Goal: Task Accomplishment & Management: Complete application form

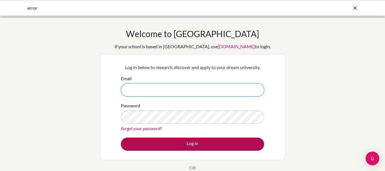
type input "jamie.mcintosh@kinghenryviii.edu.my"
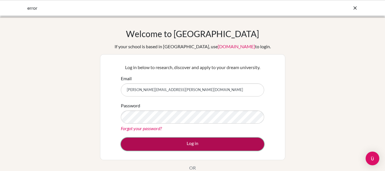
click at [161, 141] on button "Log in" at bounding box center [192, 143] width 143 height 13
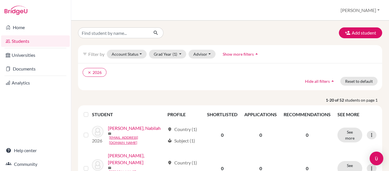
click at [38, 43] on link "Students" at bounding box center [35, 40] width 69 height 11
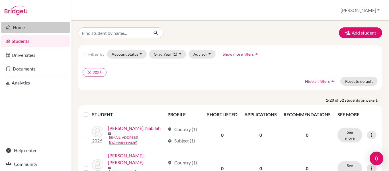
click at [21, 28] on link "Home" at bounding box center [35, 27] width 69 height 11
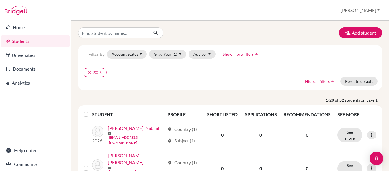
click at [342, 26] on div "Add student filter_list Filter by Account Status Active accounts Archived accou…" at bounding box center [230, 96] width 318 height 150
click at [347, 32] on button "Add student" at bounding box center [360, 32] width 43 height 11
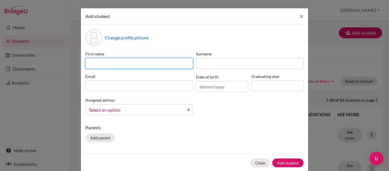
click at [107, 62] on input at bounding box center [139, 63] width 108 height 11
type input "[PERSON_NAME]"
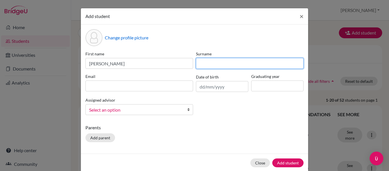
type input "McIntosh"
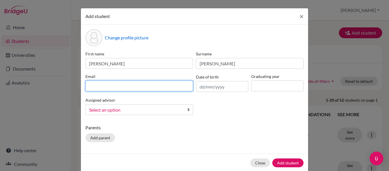
type input "jamiemcintosh@gmail.com"
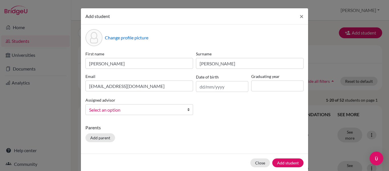
click at [144, 109] on span "Select an option" at bounding box center [135, 109] width 93 height 7
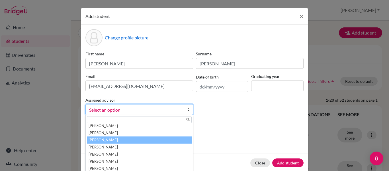
scroll to position [124, 0]
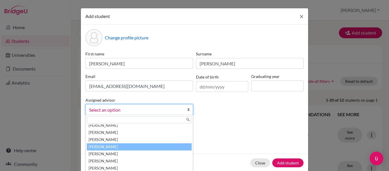
click at [121, 144] on li "Mcintosh, Jamie" at bounding box center [139, 146] width 105 height 7
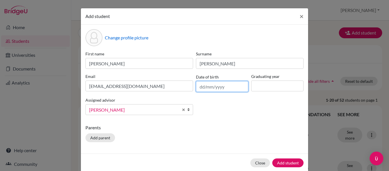
click at [205, 91] on input "text" at bounding box center [222, 86] width 52 height 11
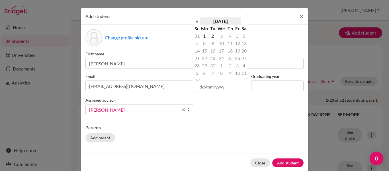
click at [208, 19] on th "September 2025" at bounding box center [220, 20] width 41 height 7
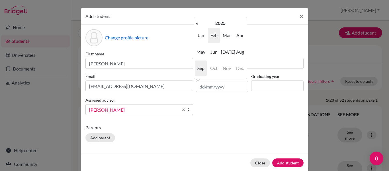
click at [213, 40] on span "Feb" at bounding box center [214, 35] width 12 height 15
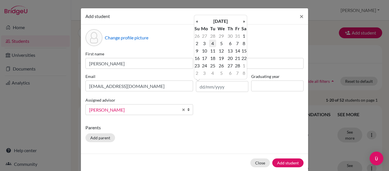
click at [215, 40] on td "4" at bounding box center [212, 43] width 7 height 7
type input "04/02/2025"
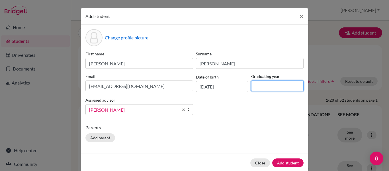
click at [260, 88] on input at bounding box center [277, 85] width 52 height 11
type input "2026"
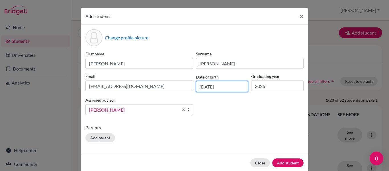
click at [219, 85] on input "04/02/2025" at bounding box center [222, 86] width 52 height 11
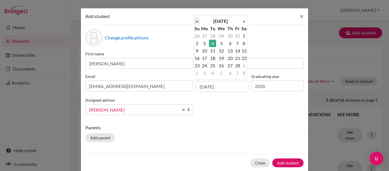
click at [199, 20] on th "«" at bounding box center [197, 20] width 6 height 7
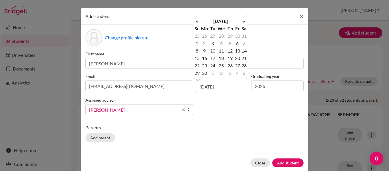
click at [199, 20] on th "«" at bounding box center [197, 20] width 6 height 7
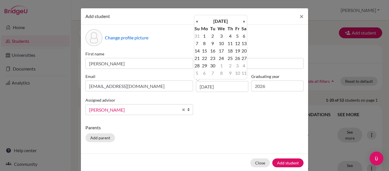
click at [199, 20] on th "«" at bounding box center [197, 20] width 6 height 7
click at [223, 20] on th "March 2024" at bounding box center [220, 20] width 41 height 7
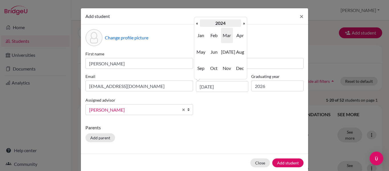
click at [217, 23] on th "2024" at bounding box center [220, 22] width 41 height 7
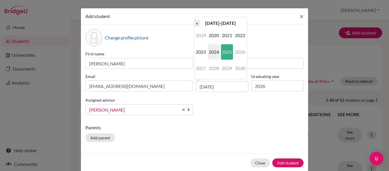
click at [199, 23] on th "«" at bounding box center [197, 22] width 6 height 7
click at [202, 23] on th "2010-2019" at bounding box center [220, 22] width 41 height 7
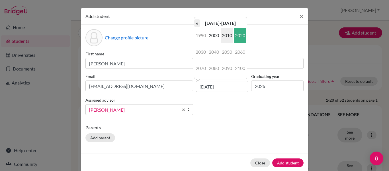
click at [198, 24] on th "«" at bounding box center [197, 22] width 6 height 7
click at [242, 24] on th "»" at bounding box center [244, 22] width 6 height 7
click at [205, 37] on span "1990" at bounding box center [201, 35] width 12 height 15
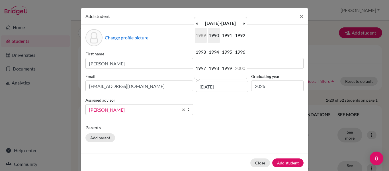
click at [202, 32] on span "1989" at bounding box center [201, 35] width 12 height 15
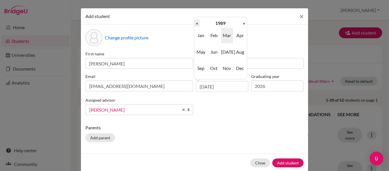
click at [195, 23] on th "«" at bounding box center [197, 22] width 6 height 7
click at [226, 36] on span "Mar" at bounding box center [227, 35] width 12 height 15
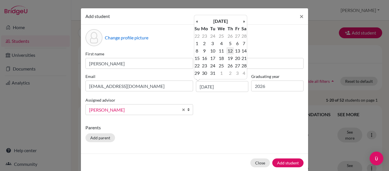
click at [231, 53] on td "12" at bounding box center [230, 50] width 7 height 7
type input "12/03/1987"
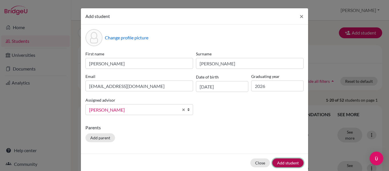
click at [287, 163] on button "Add student" at bounding box center [287, 162] width 31 height 9
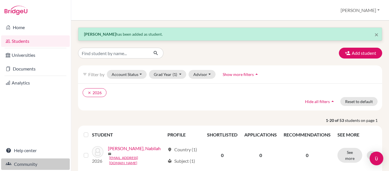
click at [19, 162] on link "Community" at bounding box center [35, 163] width 69 height 11
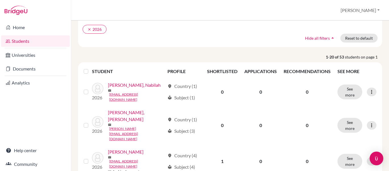
scroll to position [64, 0]
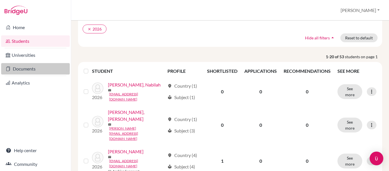
click at [24, 70] on link "Documents" at bounding box center [35, 68] width 69 height 11
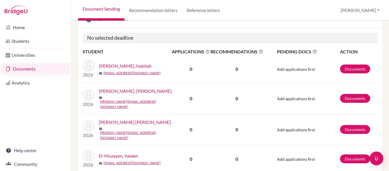
scroll to position [94, 0]
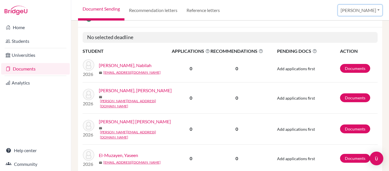
click at [371, 13] on button "[PERSON_NAME]" at bounding box center [360, 10] width 44 height 11
click at [351, 32] on link "School Settings" at bounding box center [336, 32] width 45 height 9
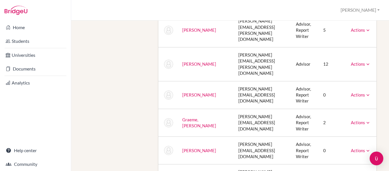
scroll to position [0, 4]
